Goal: Task Accomplishment & Management: Manage account settings

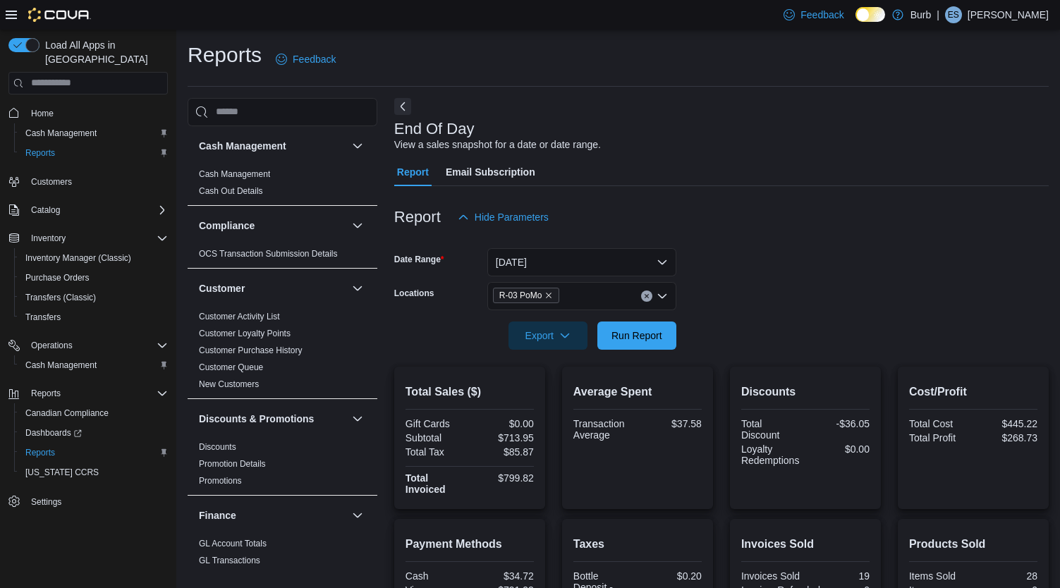
scroll to position [193, 0]
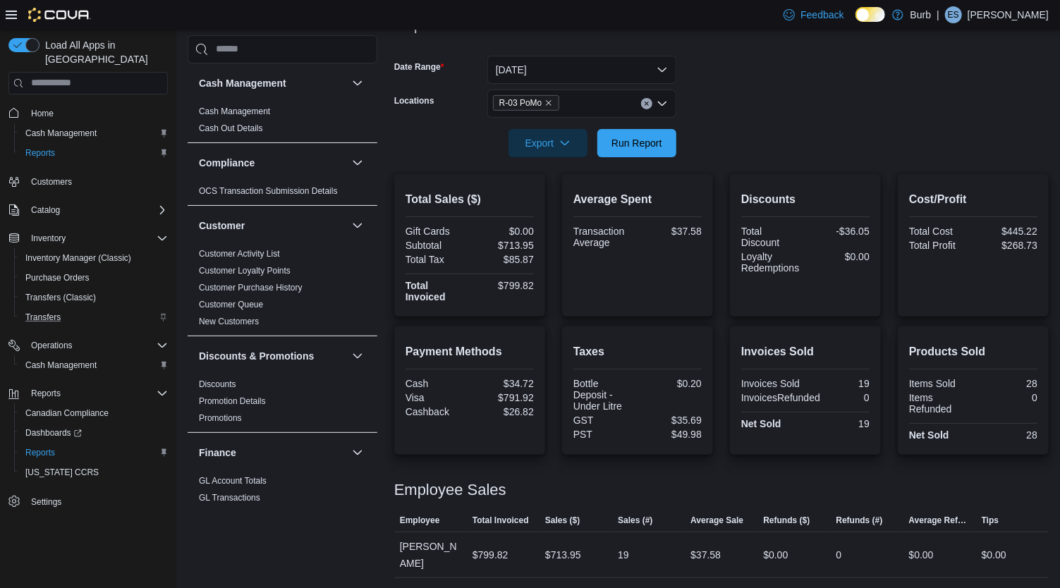
click at [69, 309] on div "Transfers" at bounding box center [94, 317] width 148 height 17
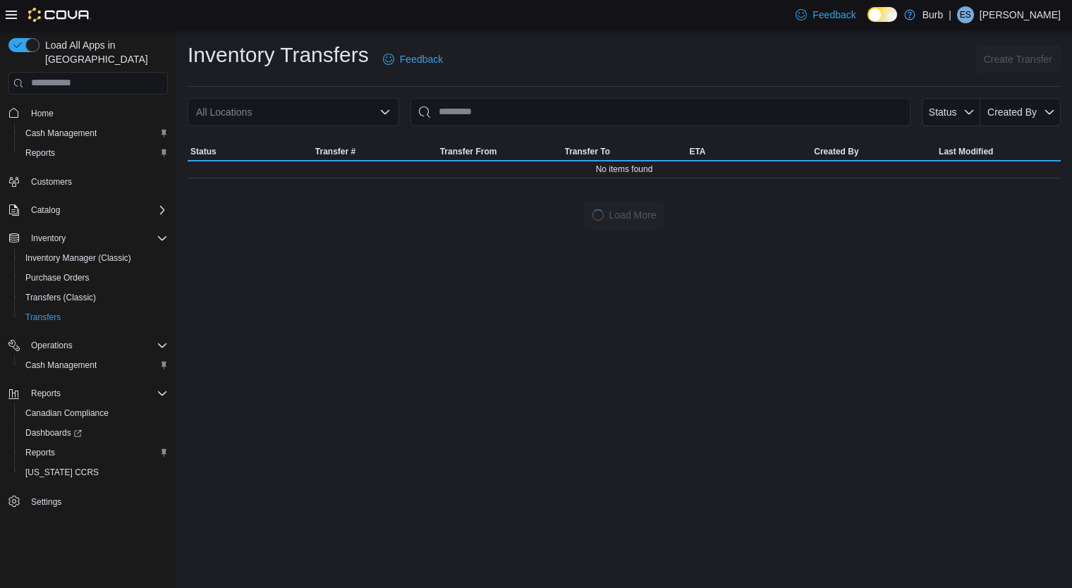
click at [994, 25] on div "Feedback Dark Mode Burb | ES Emma Specht" at bounding box center [925, 15] width 271 height 28
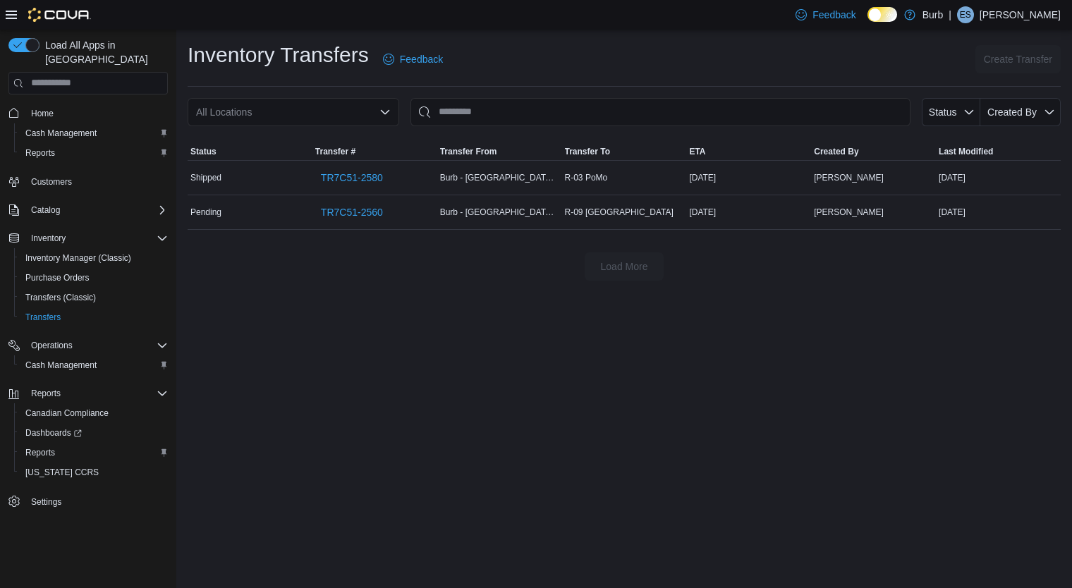
click at [1019, 23] on p "Emma Specht" at bounding box center [1020, 14] width 81 height 17
click at [973, 145] on button "Sign Out" at bounding box center [991, 137] width 130 height 23
